Goal: Transaction & Acquisition: Purchase product/service

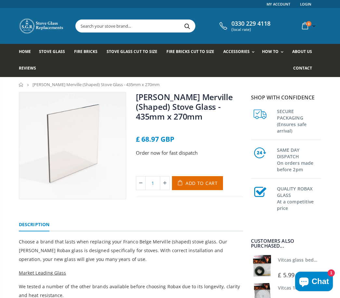
click at [125, 50] on span "Stove Glass Cut To Size" at bounding box center [132, 52] width 50 height 6
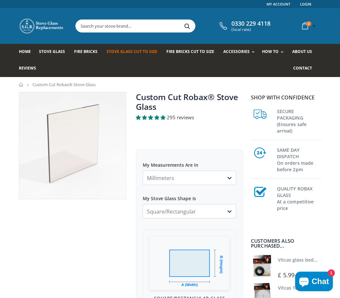
click at [44, 52] on span "Stove Glass" at bounding box center [52, 52] width 26 height 6
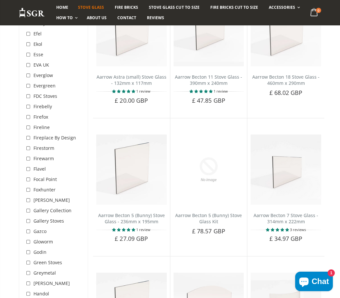
scroll to position [859, 0]
click at [30, 198] on input "checkbox" at bounding box center [29, 201] width 6 height 6
checkbox input "true"
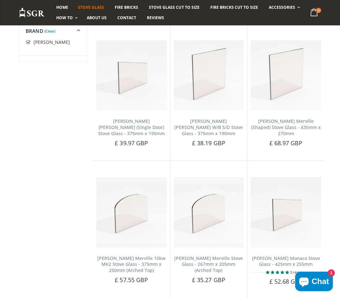
scroll to position [1113, 0]
click at [126, 256] on link "[PERSON_NAME] Merville 10kw MK2 Stove Glass - 375mm x 250mm (Arched Top)" at bounding box center [131, 265] width 68 height 19
click at [208, 191] on img at bounding box center [209, 213] width 71 height 71
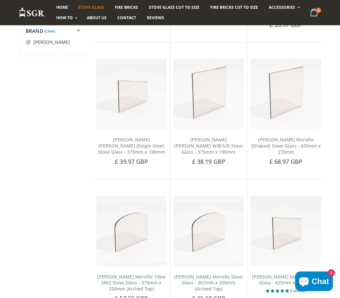
scroll to position [1095, 0]
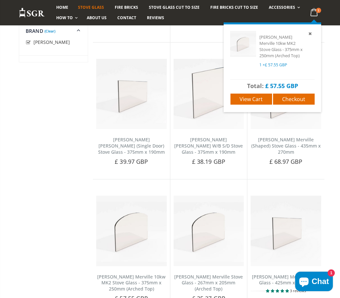
click at [298, 100] on span "Checkout" at bounding box center [293, 99] width 23 height 7
